Goal: Entertainment & Leisure: Consume media (video, audio)

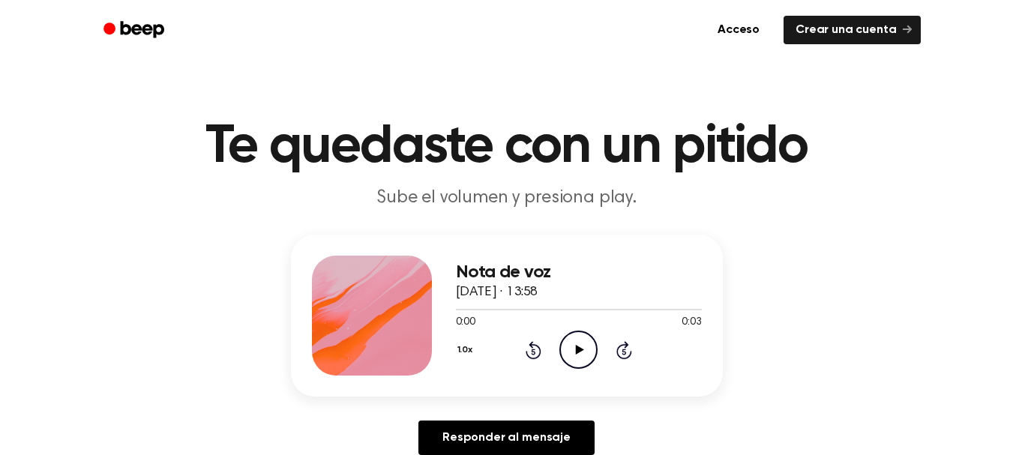
click at [578, 348] on icon at bounding box center [580, 350] width 8 height 10
click at [563, 365] on icon "Play Audio" at bounding box center [579, 350] width 38 height 38
click at [581, 359] on icon "Play Audio" at bounding box center [579, 350] width 38 height 38
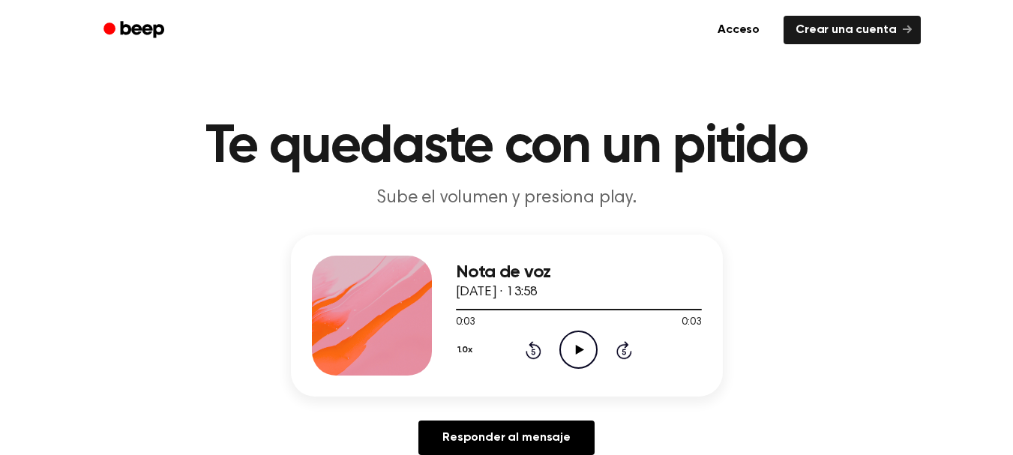
click at [575, 342] on icon "Play Audio" at bounding box center [579, 350] width 38 height 38
click at [585, 340] on icon "Play Audio" at bounding box center [579, 350] width 38 height 38
click at [571, 346] on icon "Play Audio" at bounding box center [579, 350] width 38 height 38
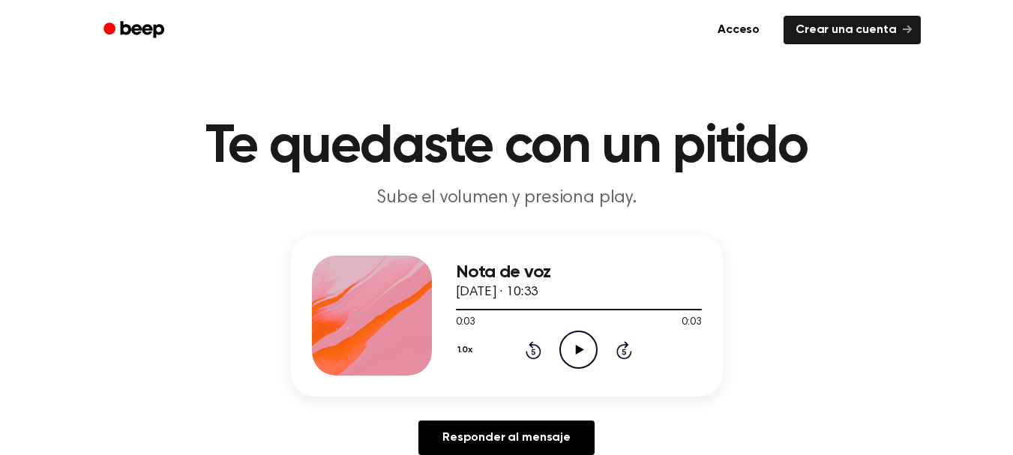
click at [591, 358] on icon "Play Audio" at bounding box center [579, 350] width 38 height 38
click at [576, 349] on icon at bounding box center [580, 350] width 8 height 10
click at [593, 358] on icon "Play Audio" at bounding box center [579, 350] width 38 height 38
click at [591, 350] on icon "Play Audio" at bounding box center [579, 350] width 38 height 38
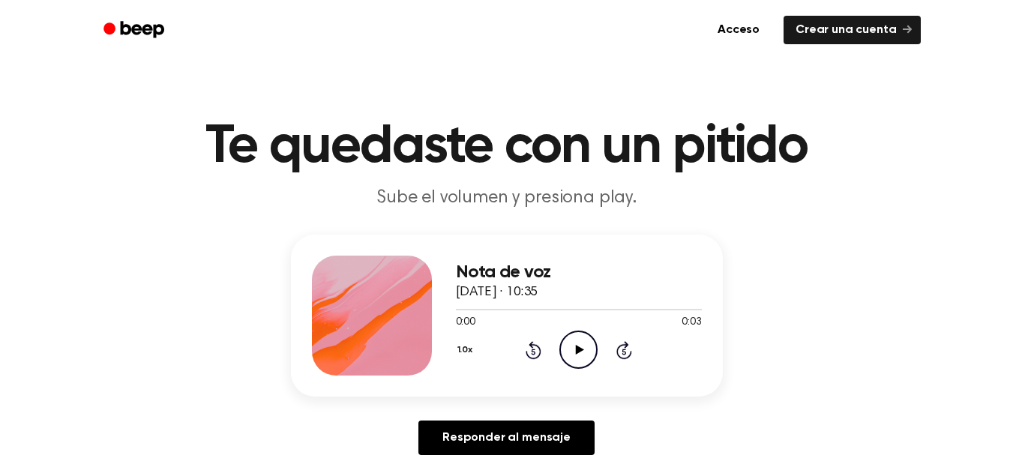
click at [570, 348] on icon "Play Audio" at bounding box center [579, 350] width 38 height 38
click at [585, 353] on icon "Play Audio" at bounding box center [579, 350] width 38 height 38
